Goal: Information Seeking & Learning: Get advice/opinions

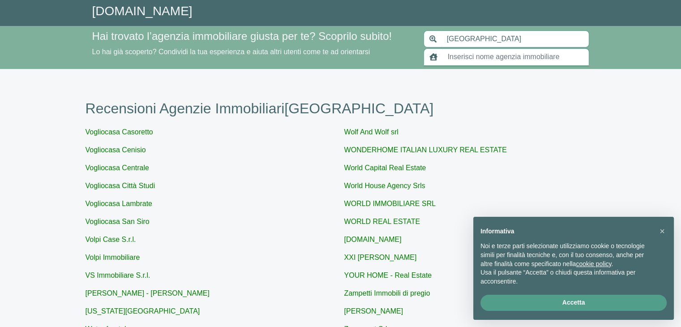
click at [466, 58] on input "text" at bounding box center [515, 56] width 147 height 17
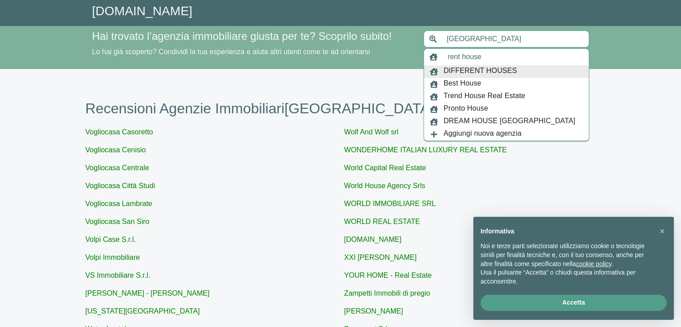
click at [461, 57] on input "rent house" at bounding box center [515, 56] width 147 height 17
type input "DIFFERENT HOUSES"
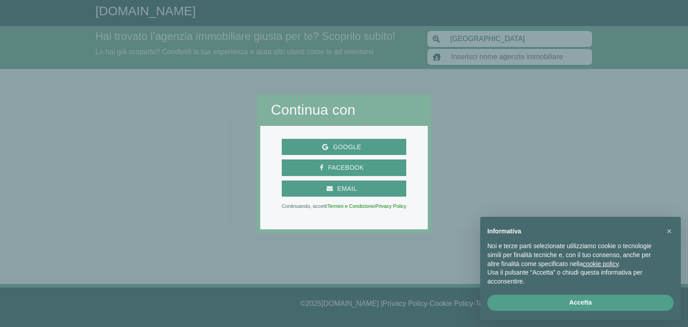
click at [493, 80] on div at bounding box center [559, 163] width 256 height 327
click at [671, 226] on button "×" at bounding box center [669, 231] width 14 height 14
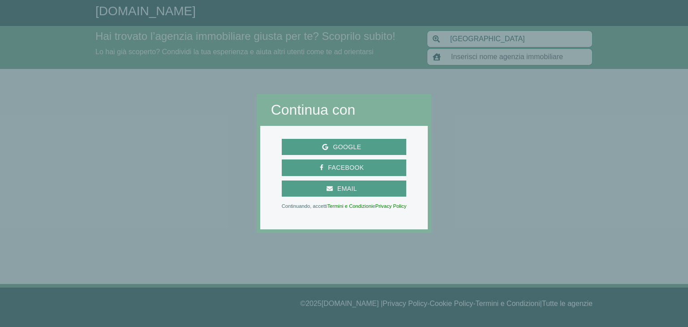
click at [475, 162] on div at bounding box center [559, 163] width 256 height 327
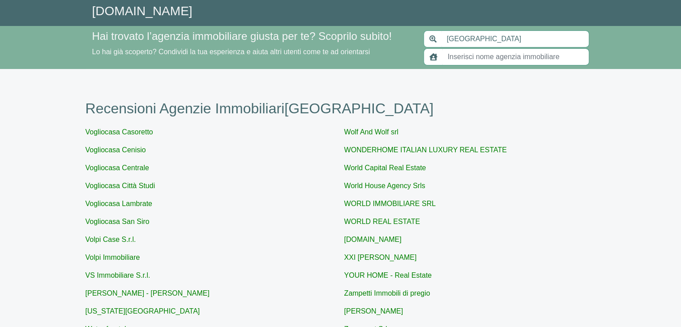
click at [480, 66] on div "Hai trovato l’agenzia immobiliare giusta per te? Scoprilo subito! Lo hai già sc…" at bounding box center [340, 47] width 681 height 43
click at [482, 62] on input "text" at bounding box center [515, 56] width 147 height 17
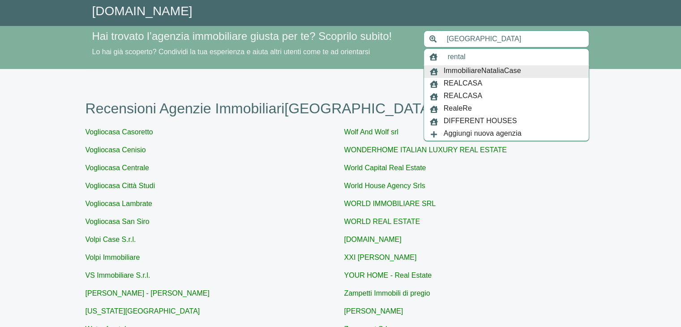
type input "rental"
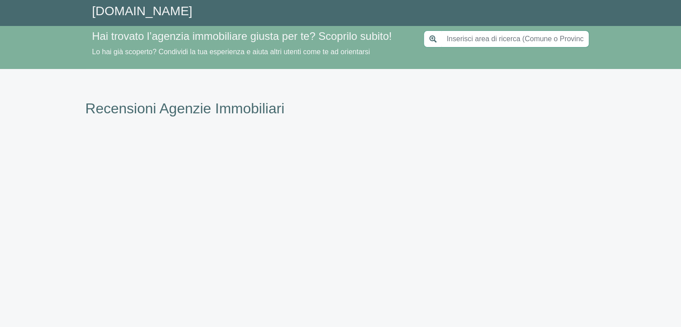
type input "[GEOGRAPHIC_DATA]"
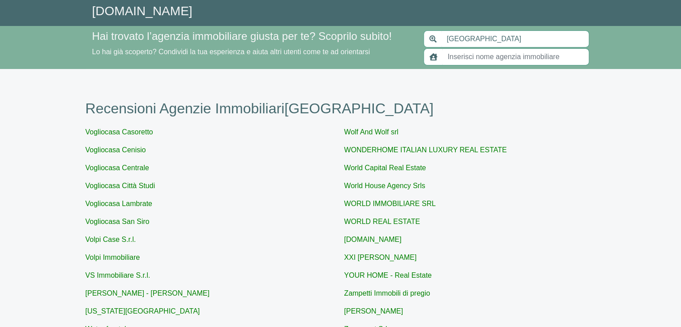
click at [473, 40] on input "[GEOGRAPHIC_DATA]" at bounding box center [515, 38] width 148 height 17
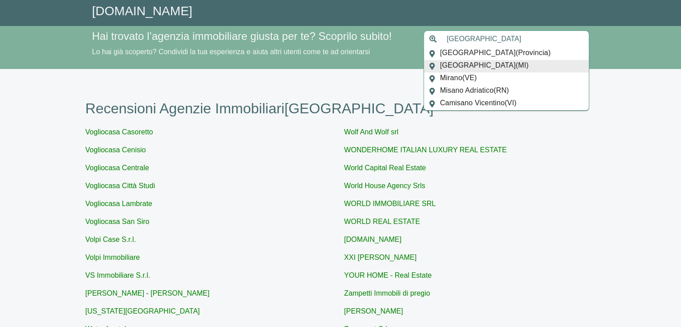
click at [384, 90] on div "Recensioni Agenzie Immobiliari Milano Vogliocasa Casoretto Vogliocasa Cenisio V…" at bounding box center [340, 314] width 510 height 491
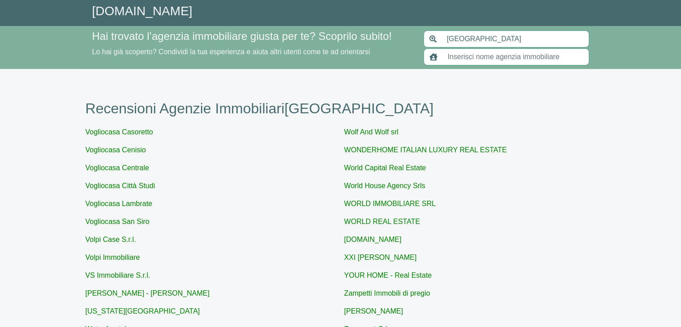
click at [467, 58] on input "text" at bounding box center [515, 56] width 147 height 17
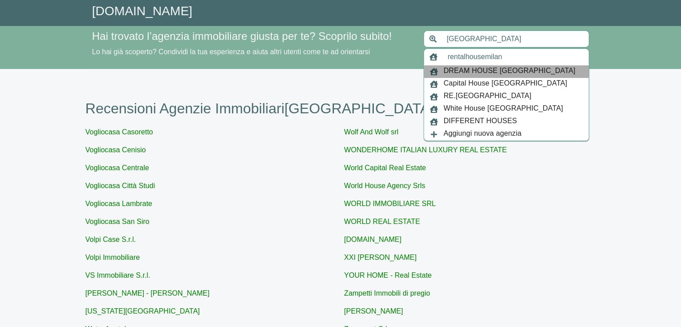
click at [494, 70] on span "DREAM HOUSE [GEOGRAPHIC_DATA]" at bounding box center [510, 71] width 132 height 13
type input "DREAM HOUSE [GEOGRAPHIC_DATA]"
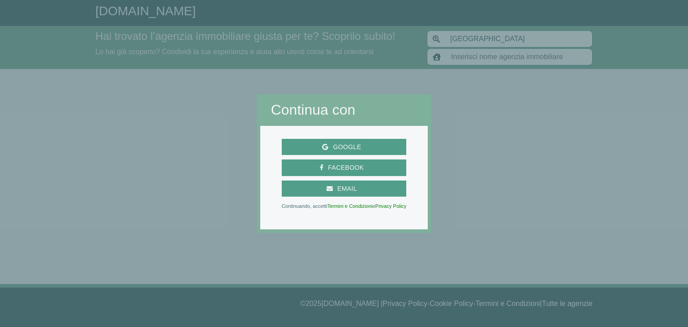
click at [439, 137] on div at bounding box center [559, 163] width 256 height 327
